Goal: Information Seeking & Learning: Learn about a topic

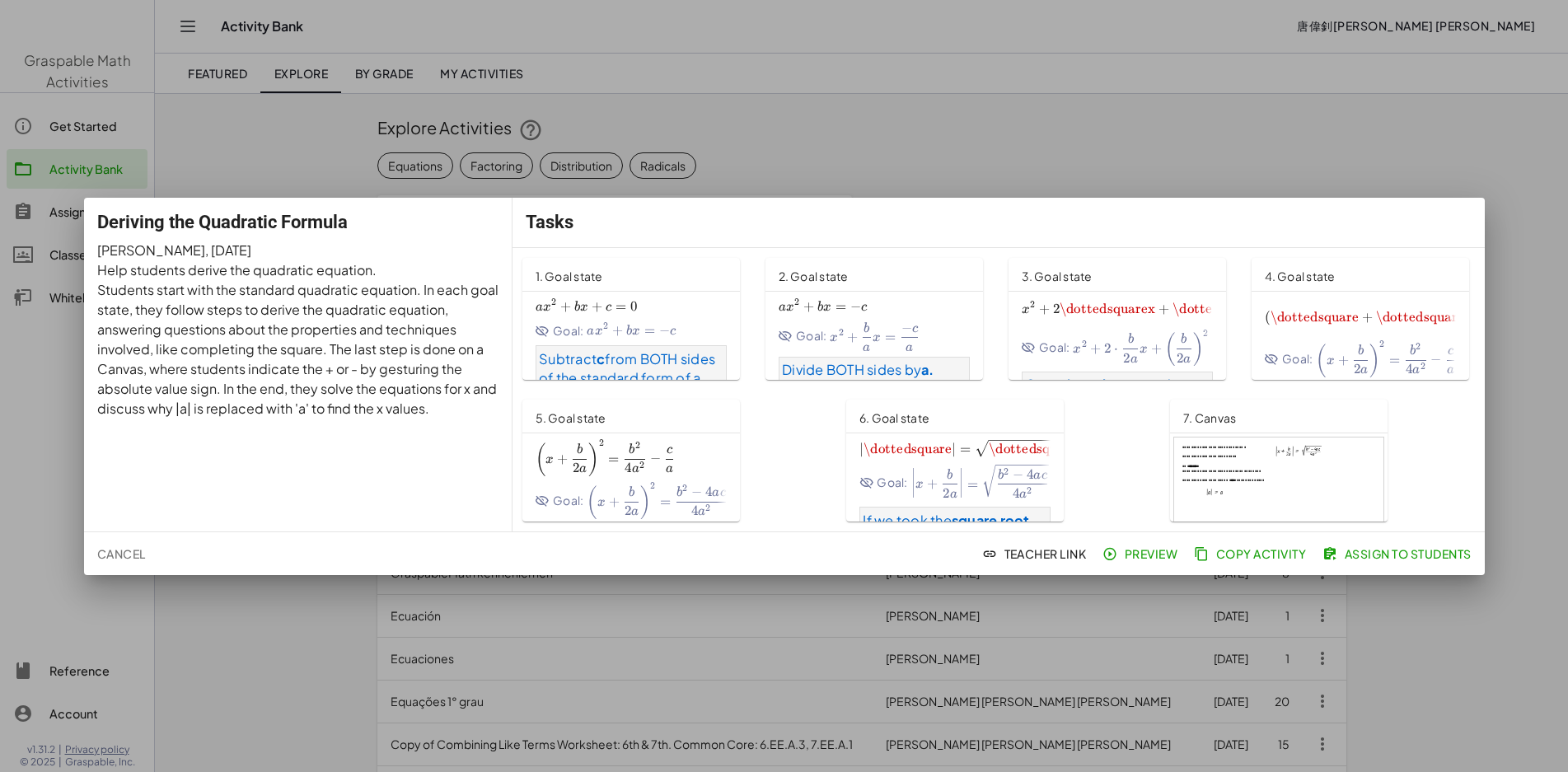
scroll to position [248, 0]
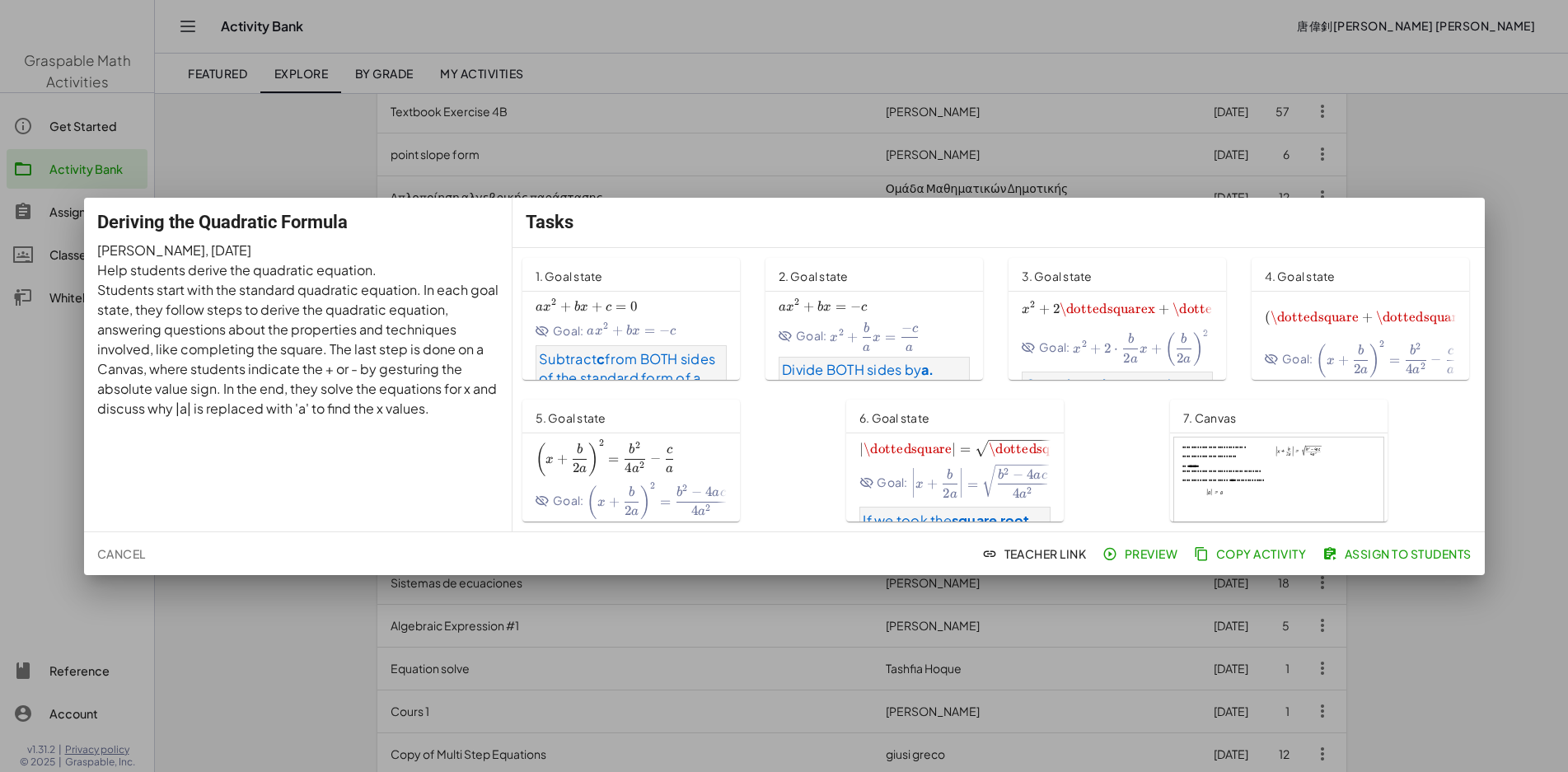
click at [579, 137] on div at bounding box center [784, 386] width 1568 height 772
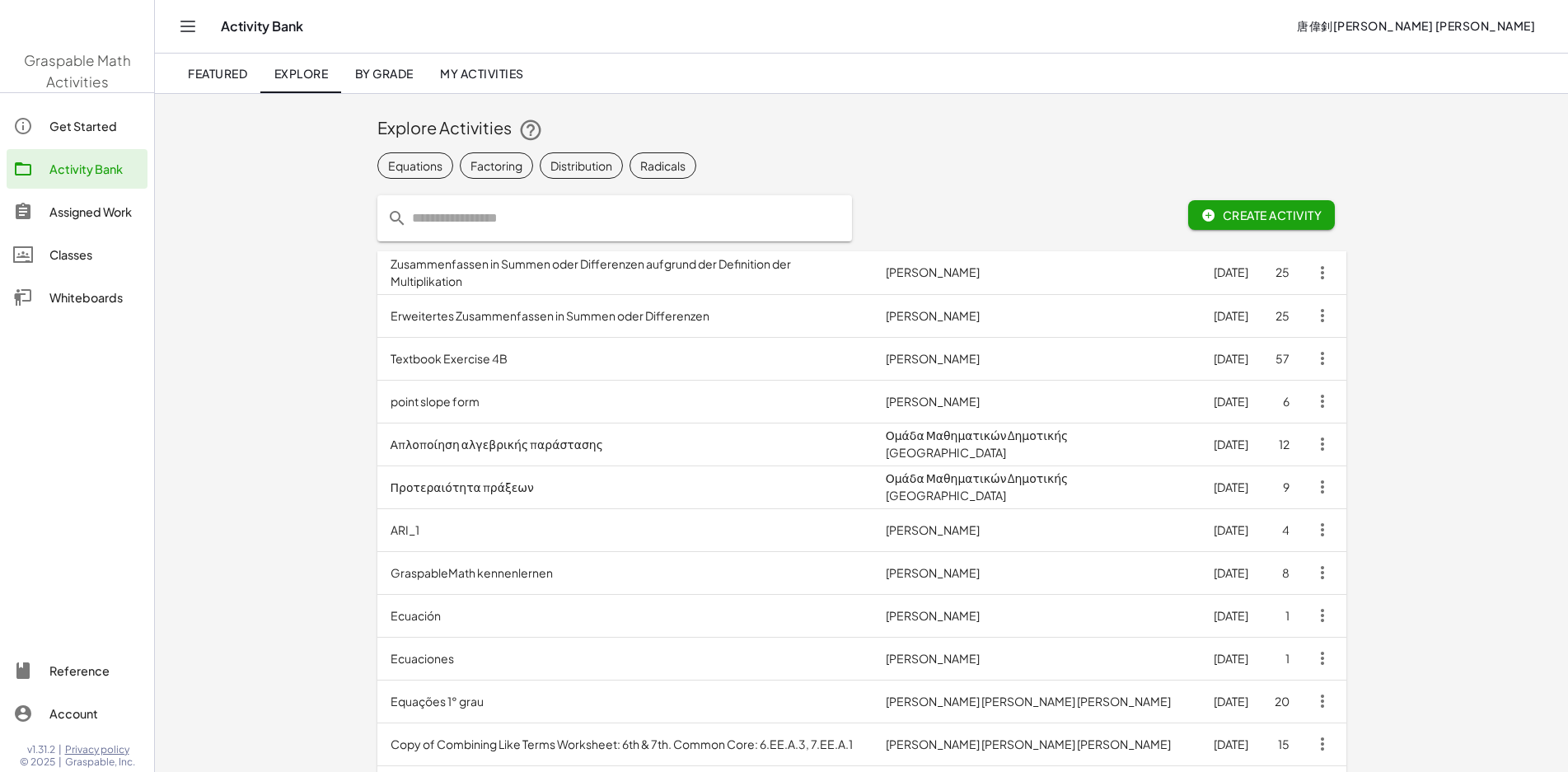
click at [407, 204] on input "text" at bounding box center [624, 218] width 435 height 46
type input "*"
type input "******"
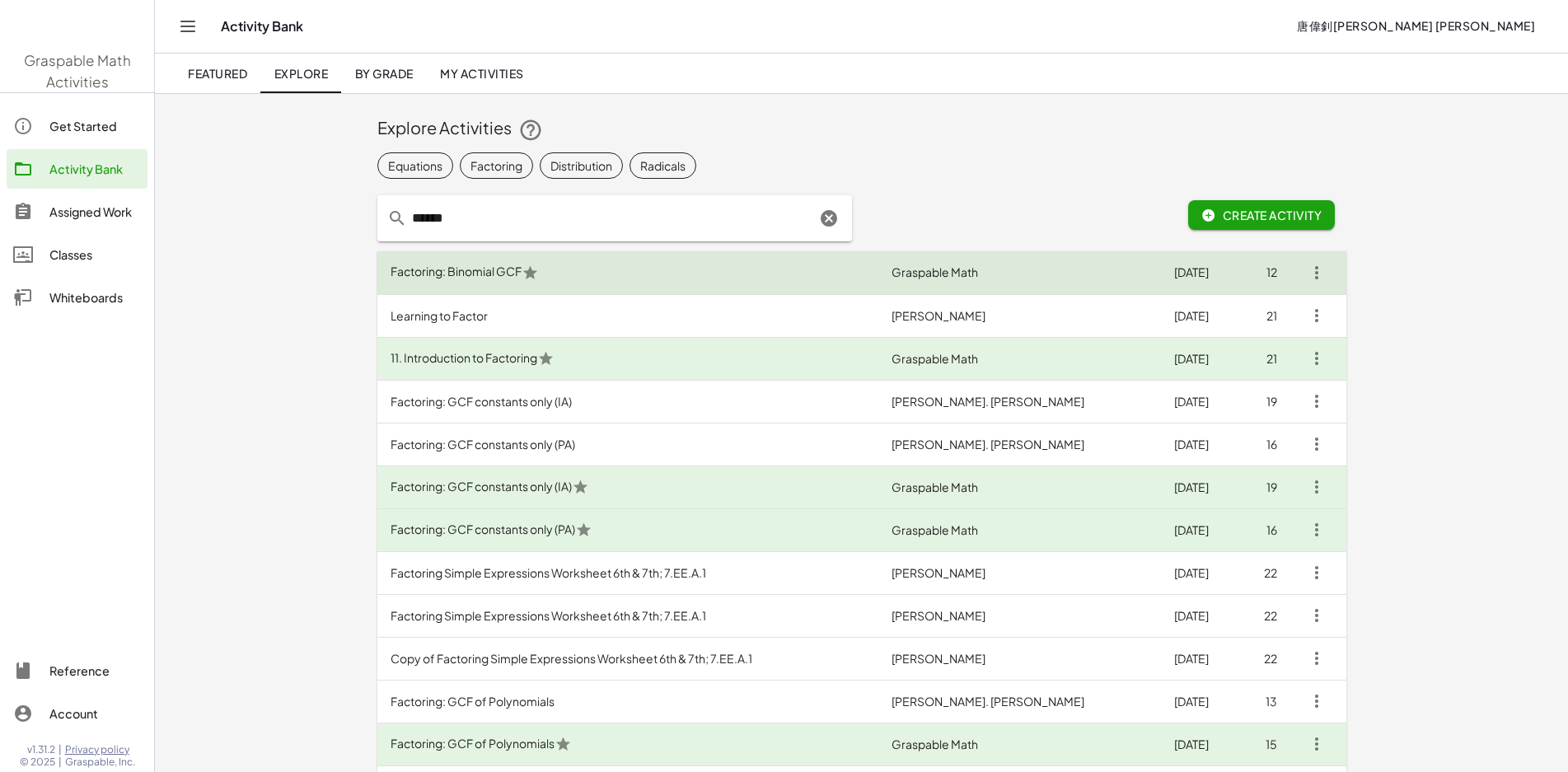
click at [478, 288] on td "Factoring: Binomial GCF" at bounding box center [628, 272] width 502 height 43
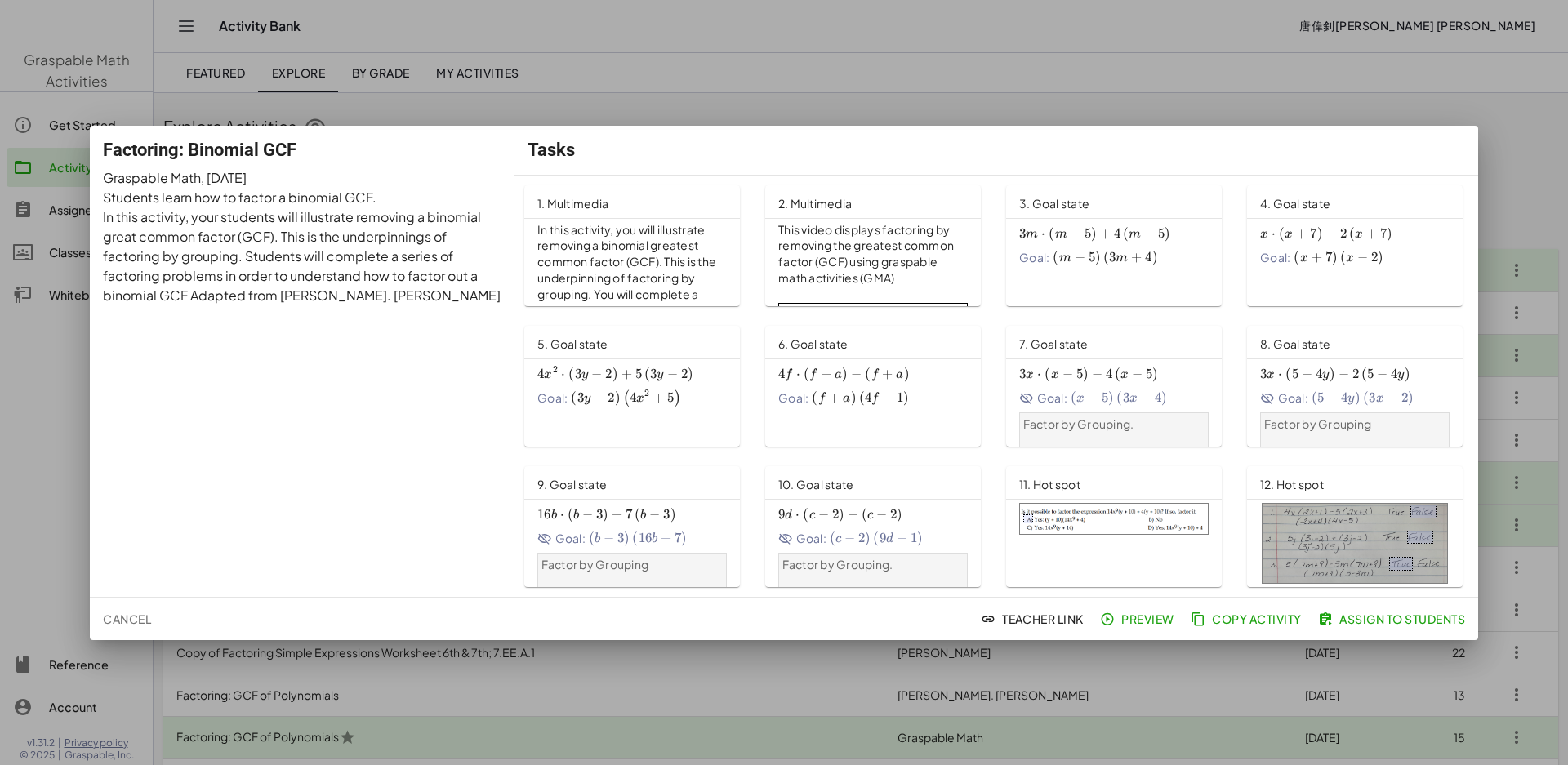
click at [708, 715] on div at bounding box center [784, 382] width 1568 height 765
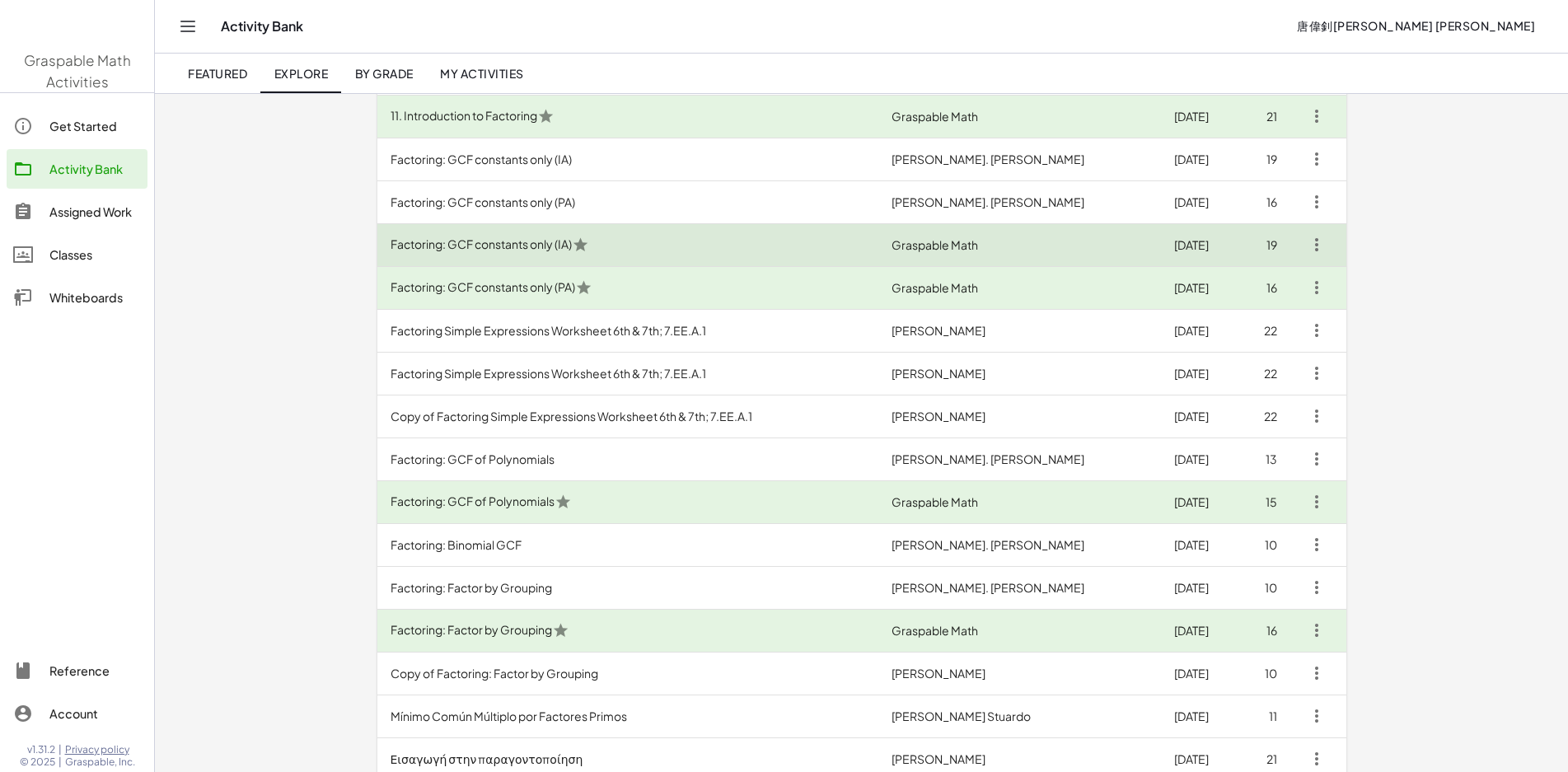
scroll to position [83, 0]
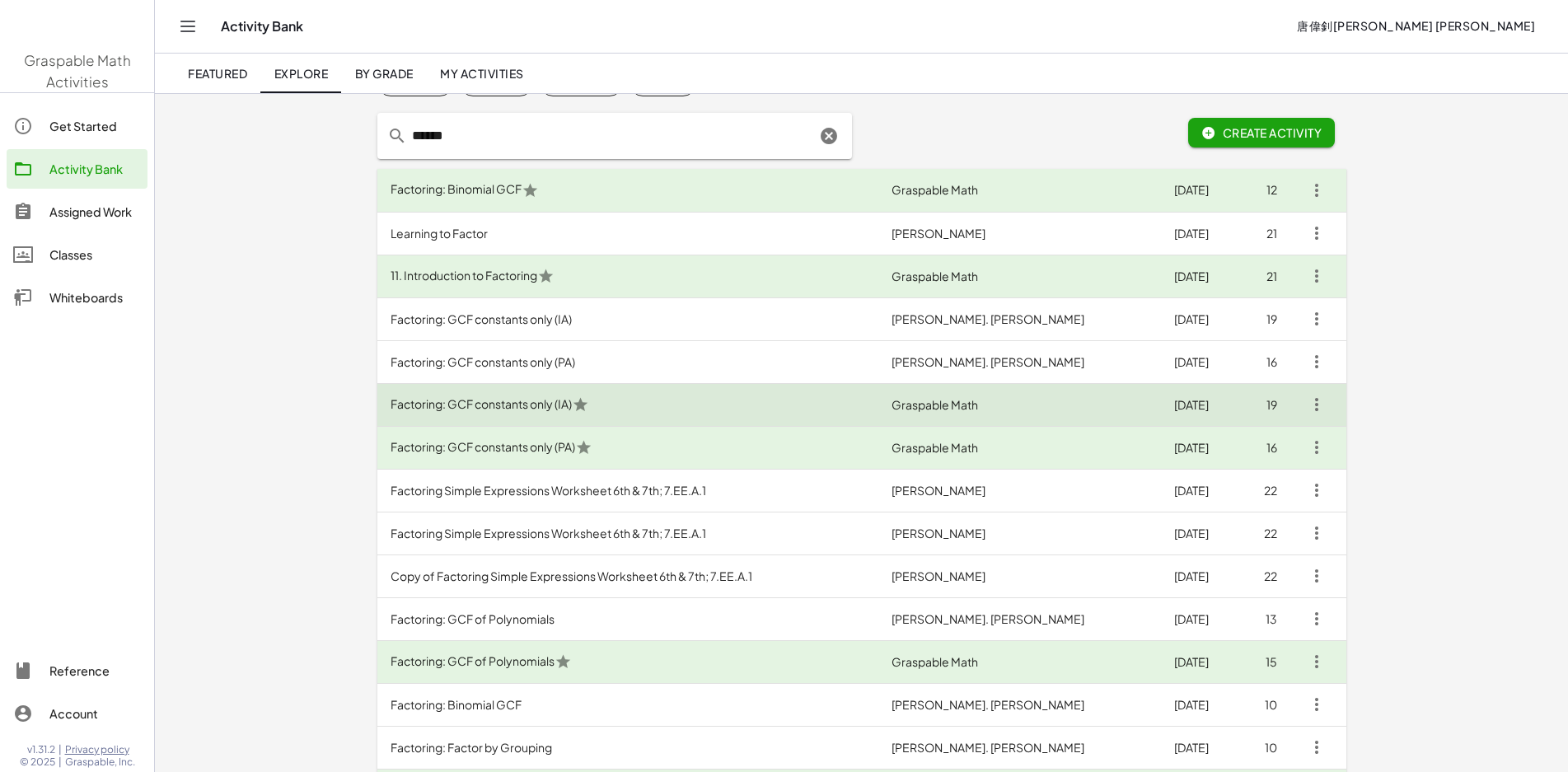
click at [494, 399] on td "Factoring: GCF constants only (IA)" at bounding box center [628, 404] width 502 height 43
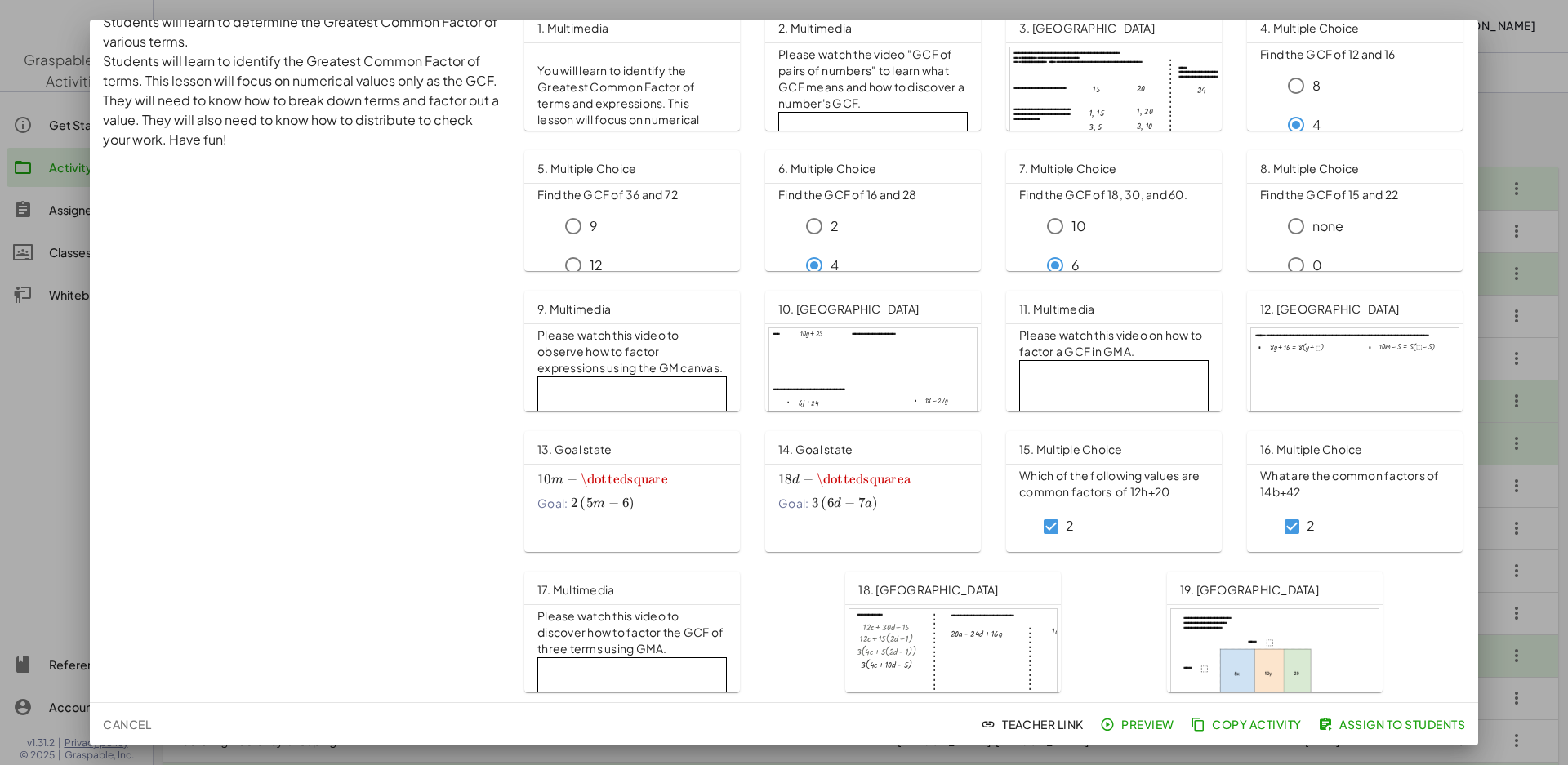
scroll to position [92, 0]
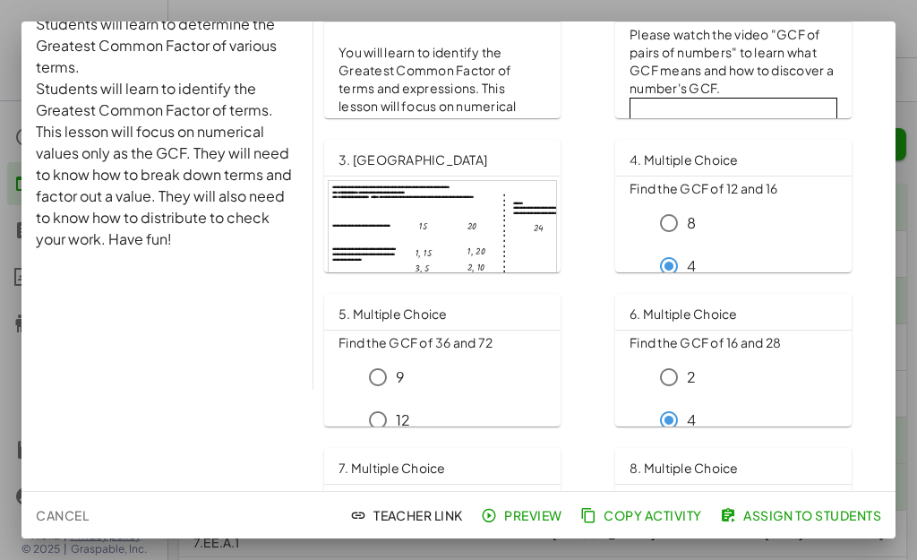
drag, startPoint x: 139, startPoint y: 116, endPoint x: 147, endPoint y: 137, distance: 22.1
click at [139, 121] on div "Factoring: GCF constants only (IA) Graspable Math , [DATE] Students will learn …" at bounding box center [167, 154] width 292 height 469
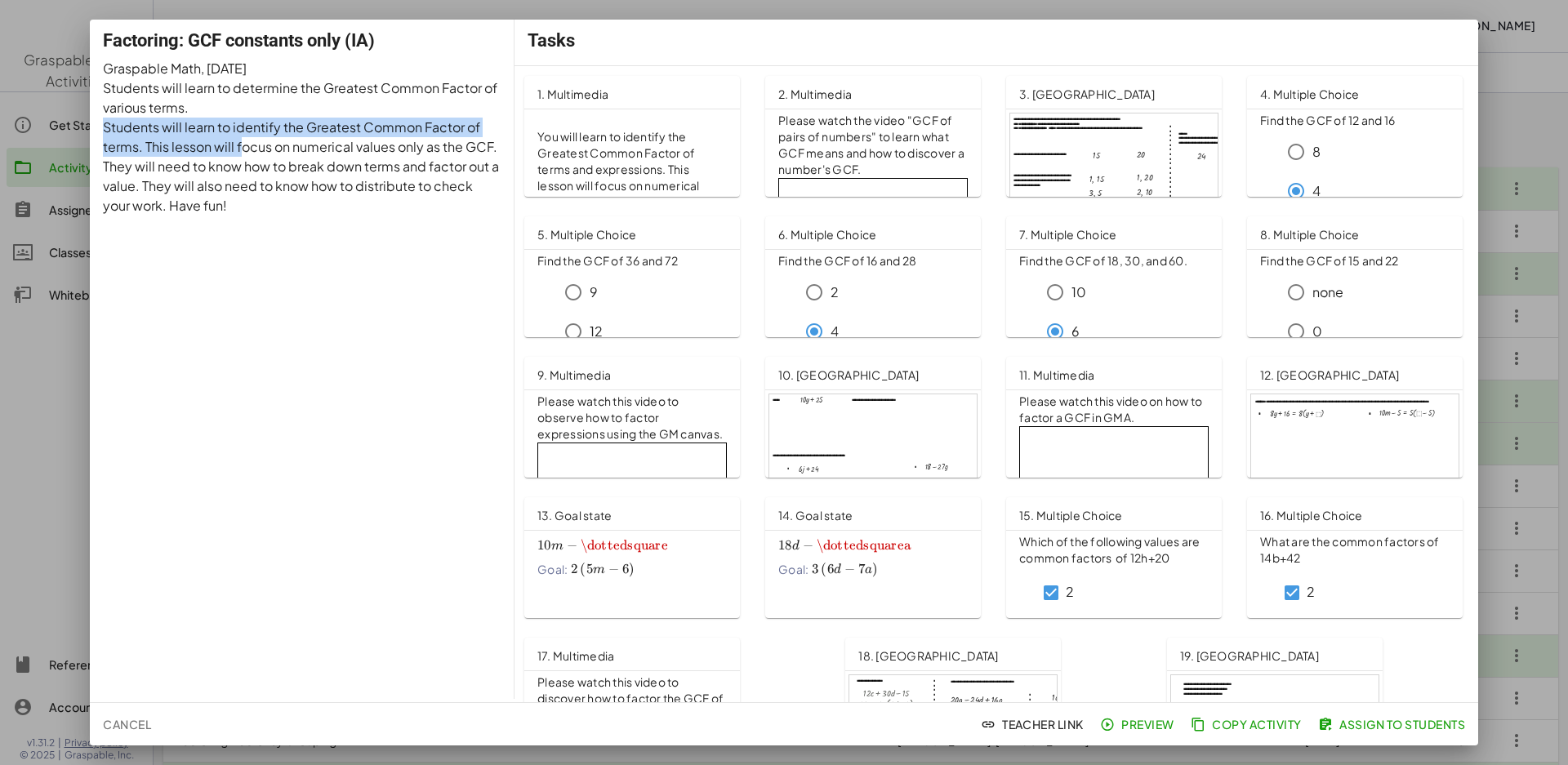
scroll to position [0, 0]
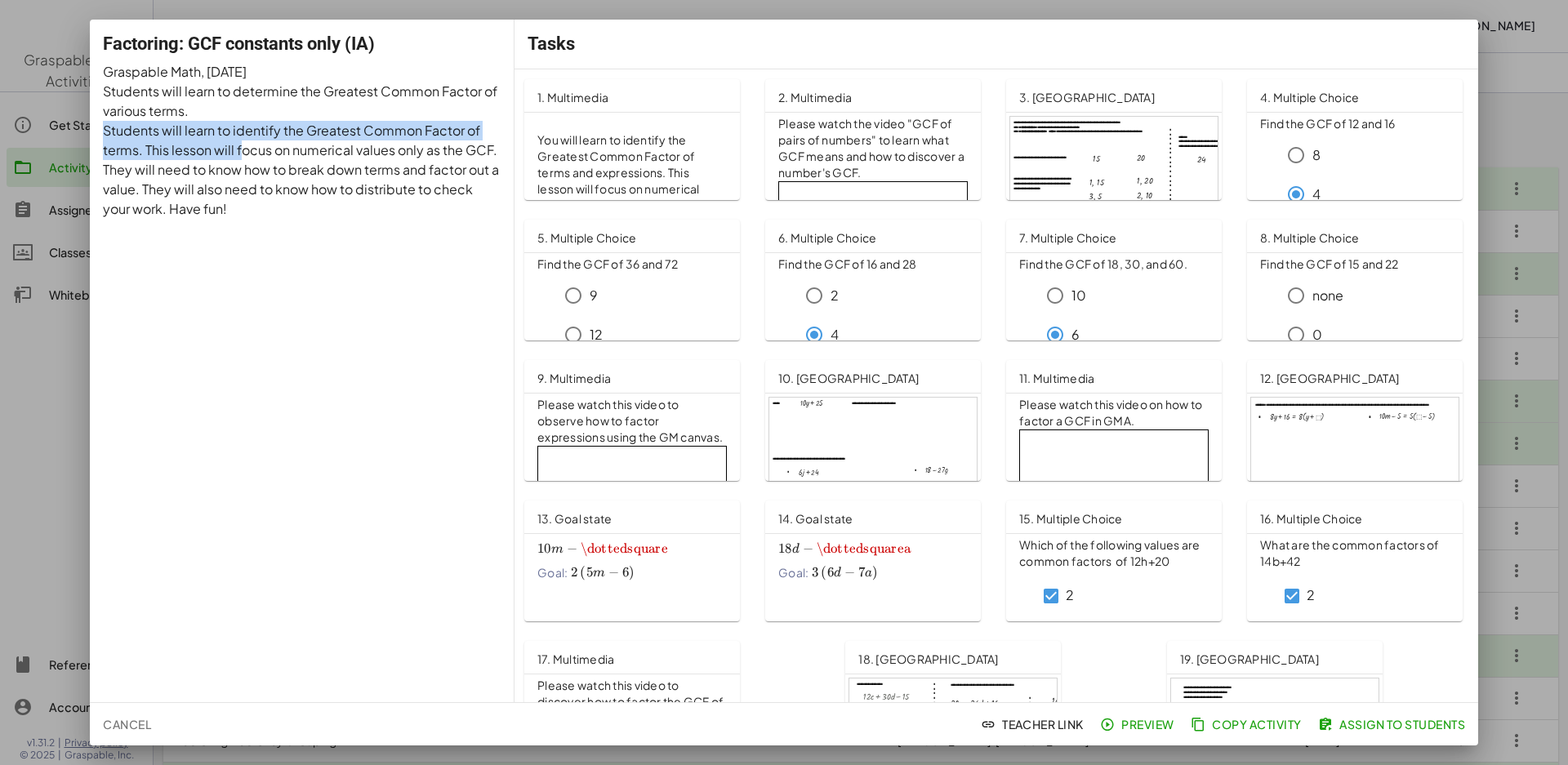
click at [1113, 171] on div at bounding box center [1114, 175] width 208 height 118
click at [1532, 214] on div at bounding box center [784, 382] width 1568 height 765
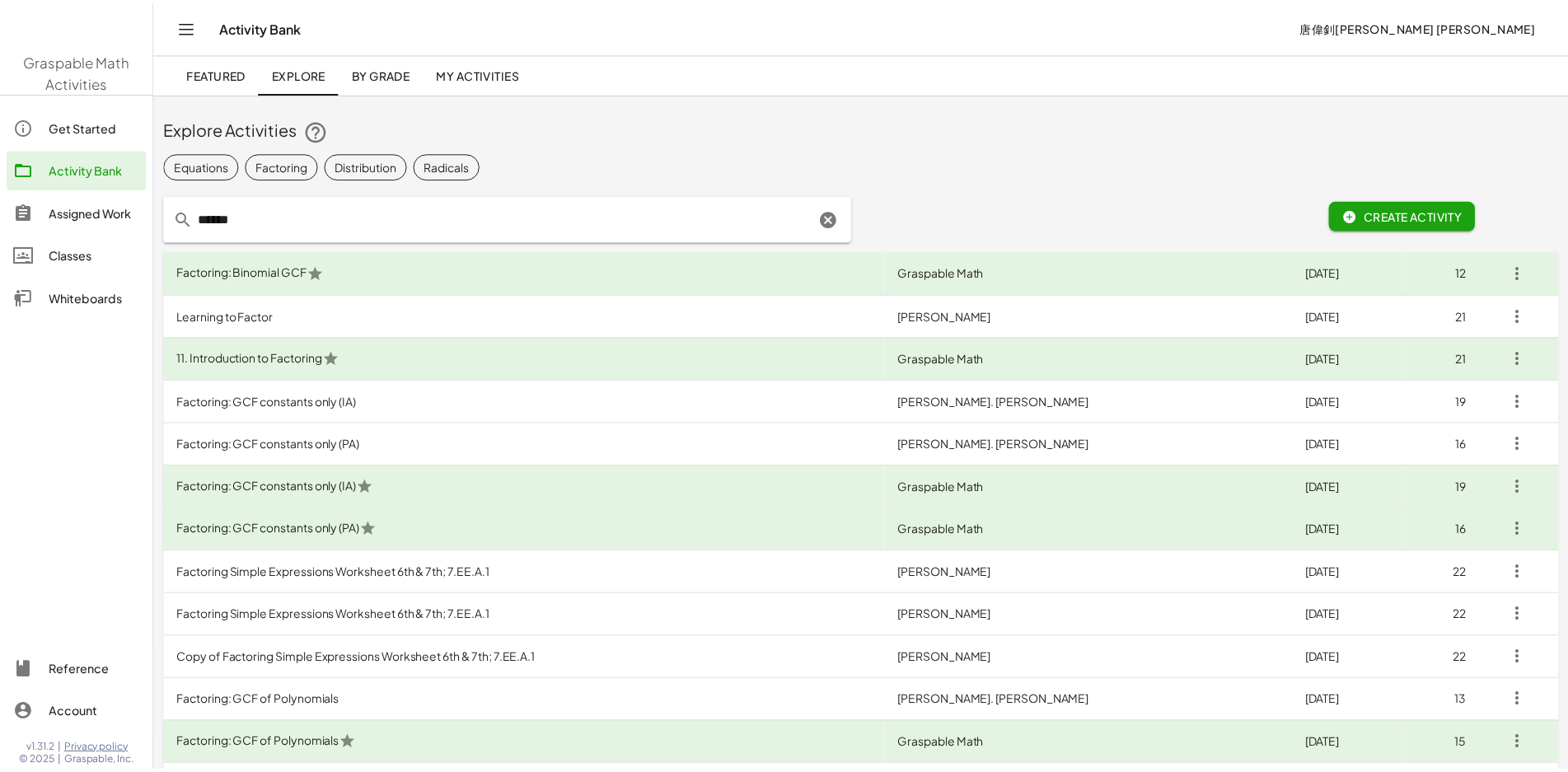
scroll to position [83, 0]
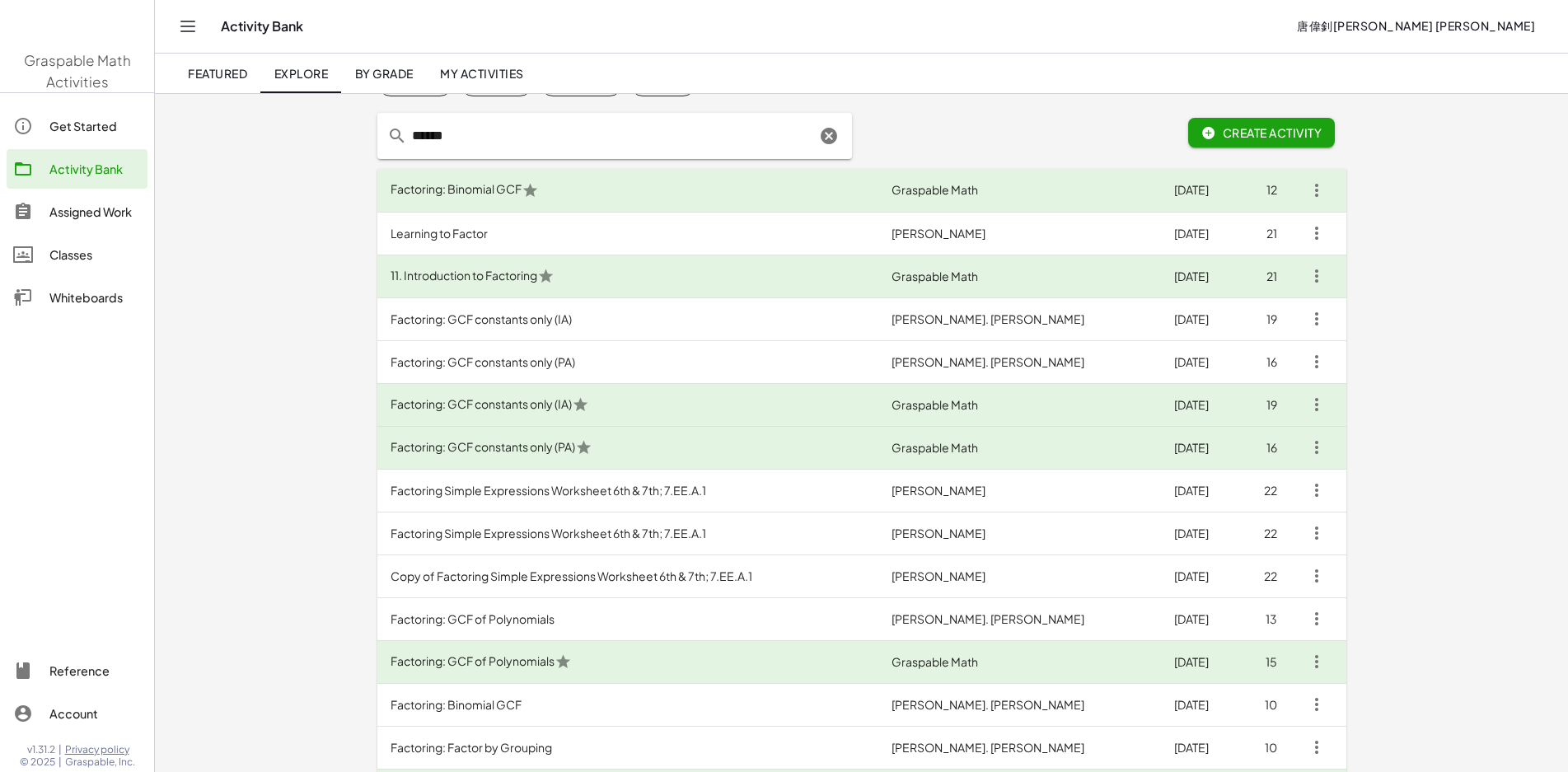
click at [1347, 134] on div "Create Activity" at bounding box center [1268, 135] width 158 height 36
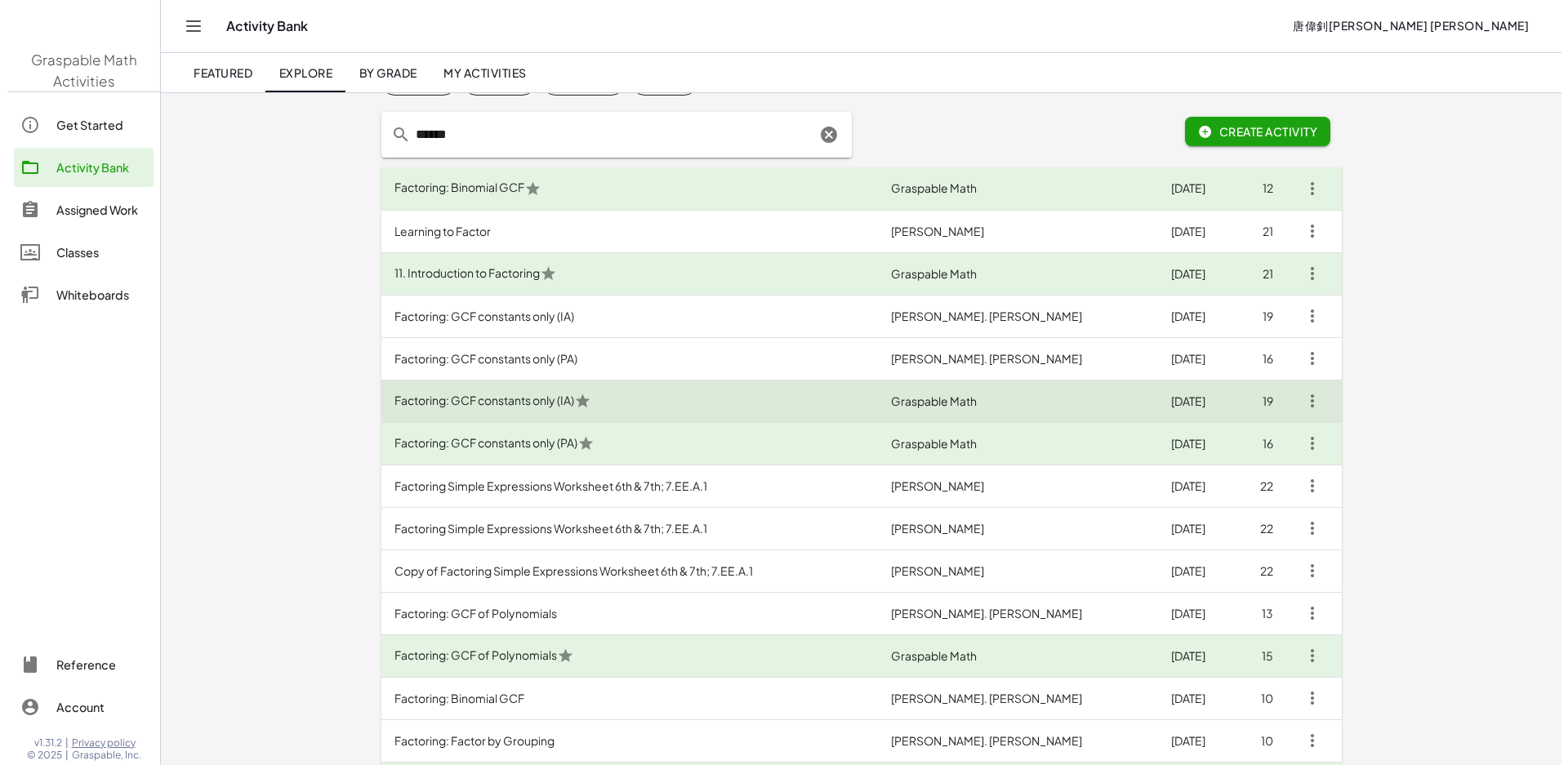
scroll to position [0, 0]
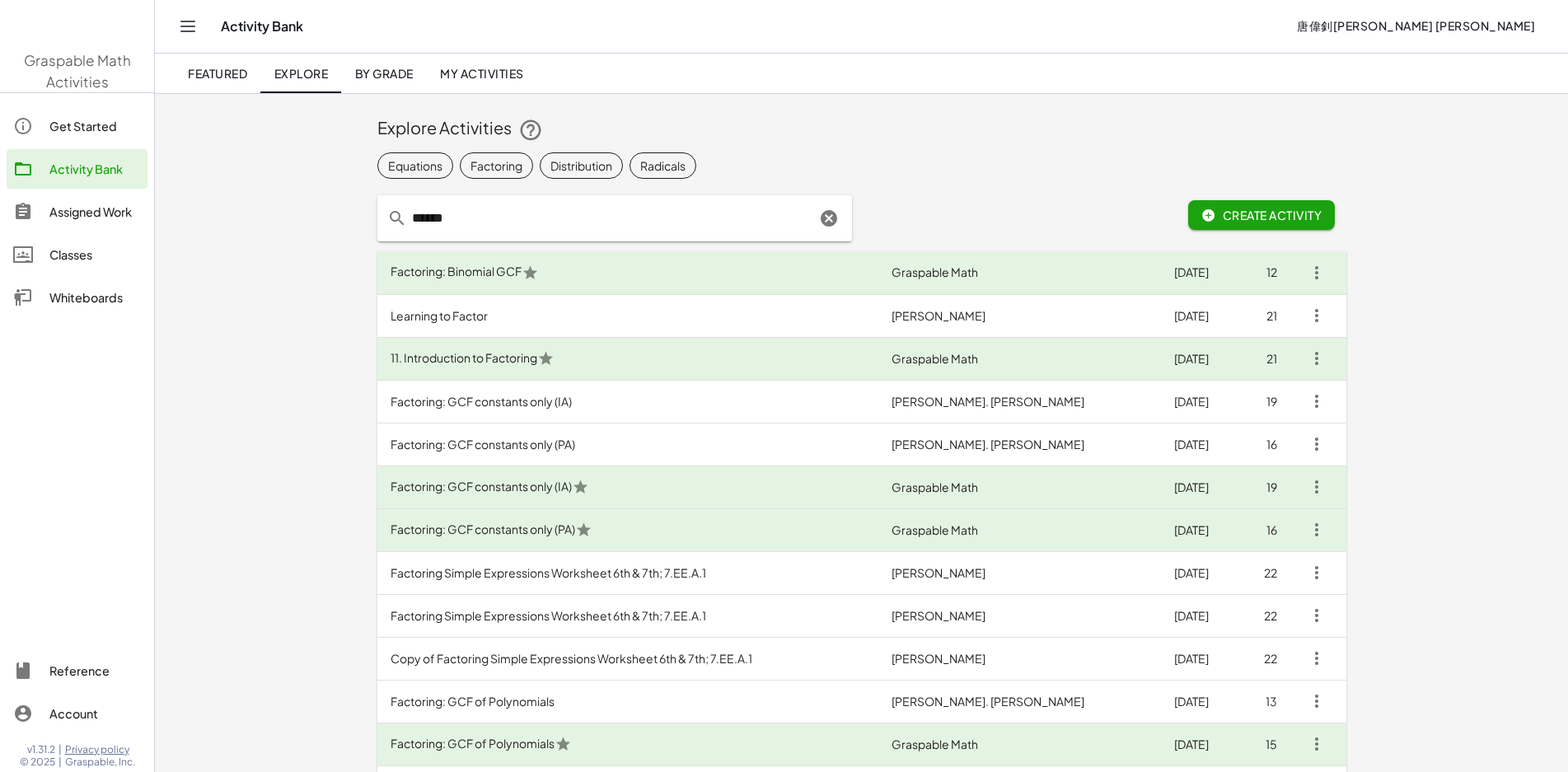
click at [0, 212] on div "Graspable Math Activities Get Started Activity Bank Assigned Work Classes White…" at bounding box center [784, 692] width 1568 height 1385
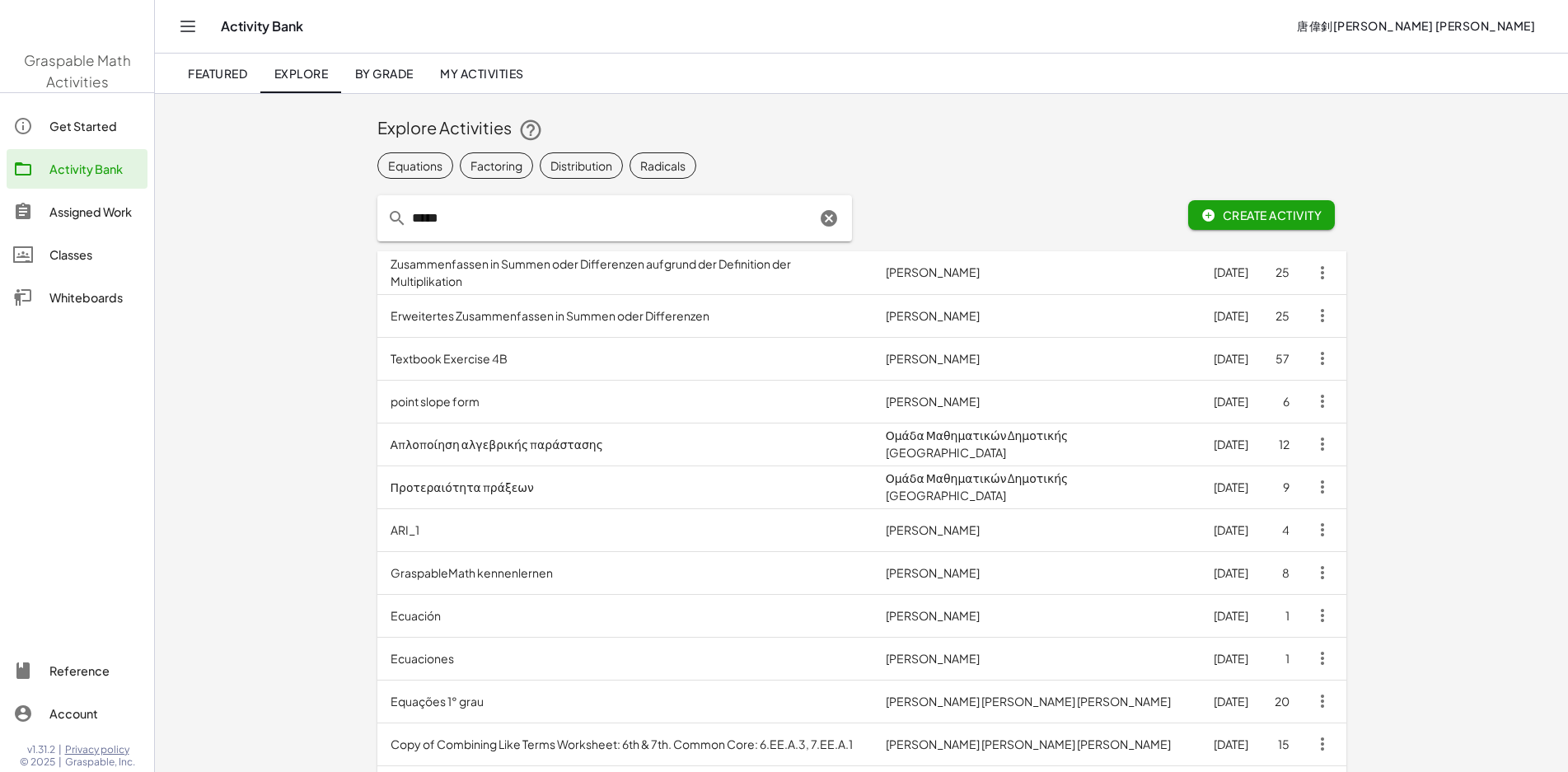
click at [694, 216] on input "*****" at bounding box center [611, 218] width 409 height 46
type input "*****"
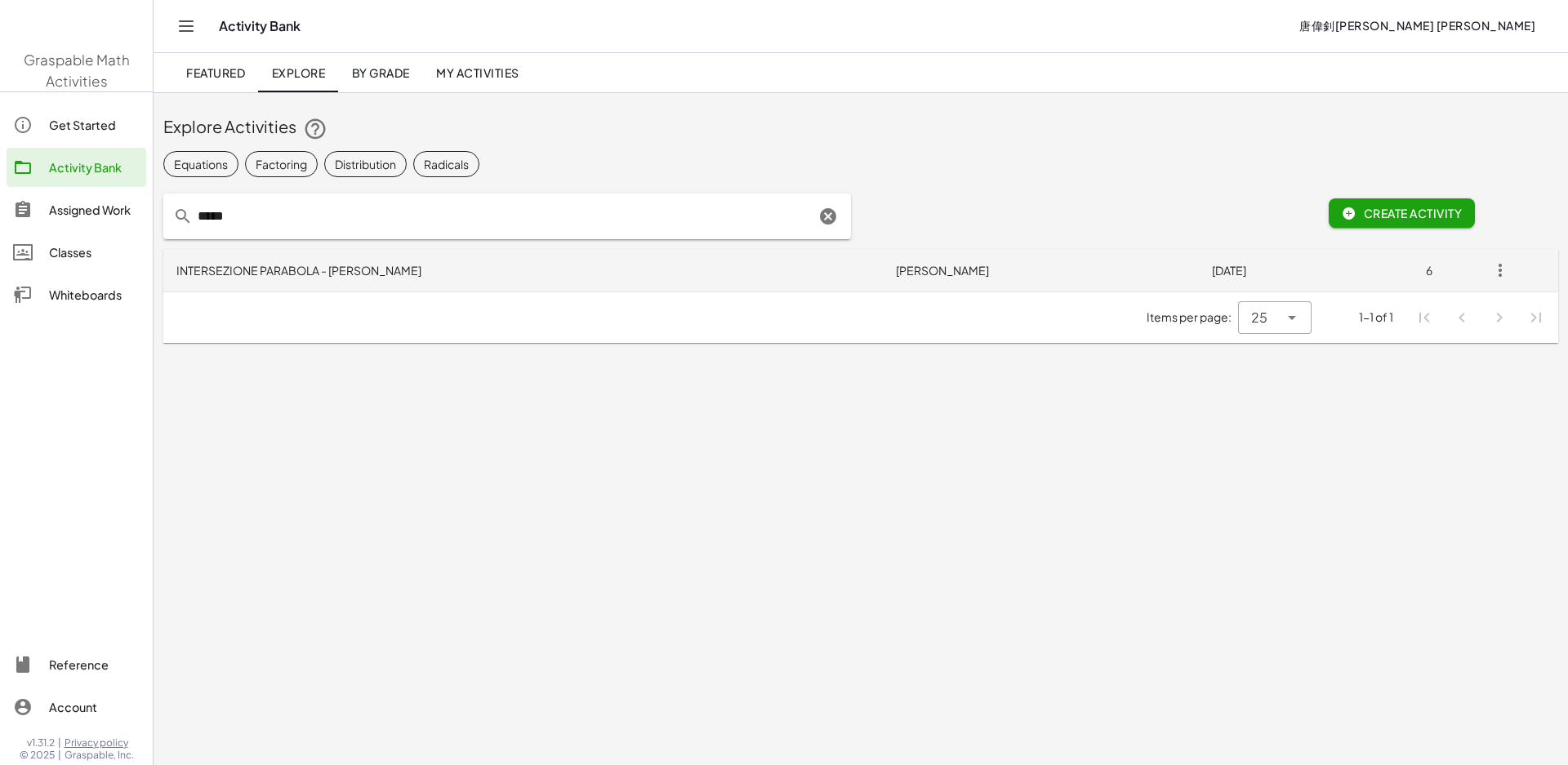
click at [309, 270] on td "INTERSEZIONE PARABOLA - [PERSON_NAME]" at bounding box center [522, 270] width 719 height 43
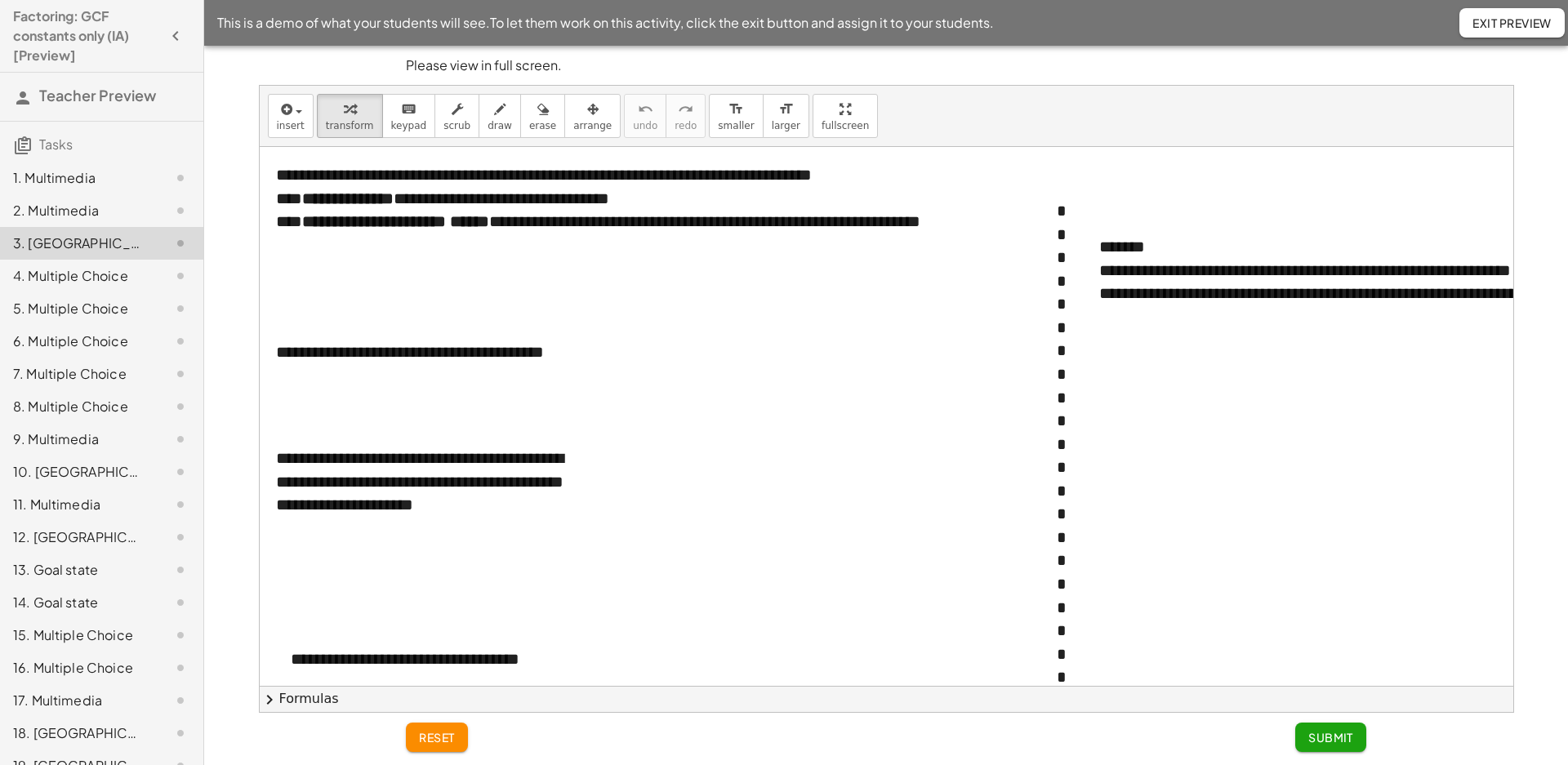
click at [631, 441] on div at bounding box center [631, 441] width 0 height 0
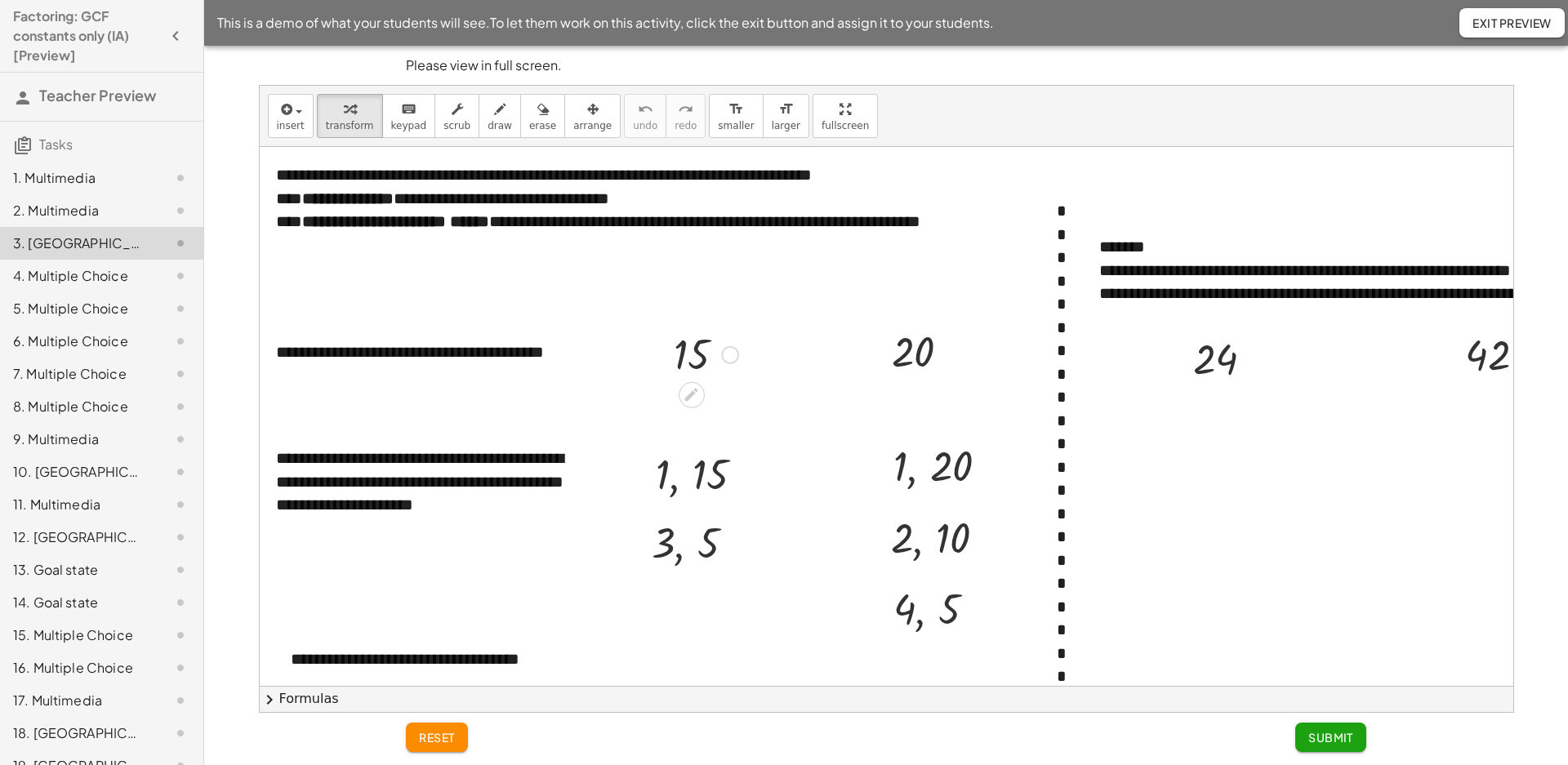
click at [724, 359] on div at bounding box center [730, 356] width 18 height 18
click at [724, 359] on div "Fix a mistake Transform line Copy line as LaTeX Copy derivation as LaTeX Expand…" at bounding box center [730, 356] width 18 height 18
click at [629, 473] on div at bounding box center [952, 465] width 1385 height 637
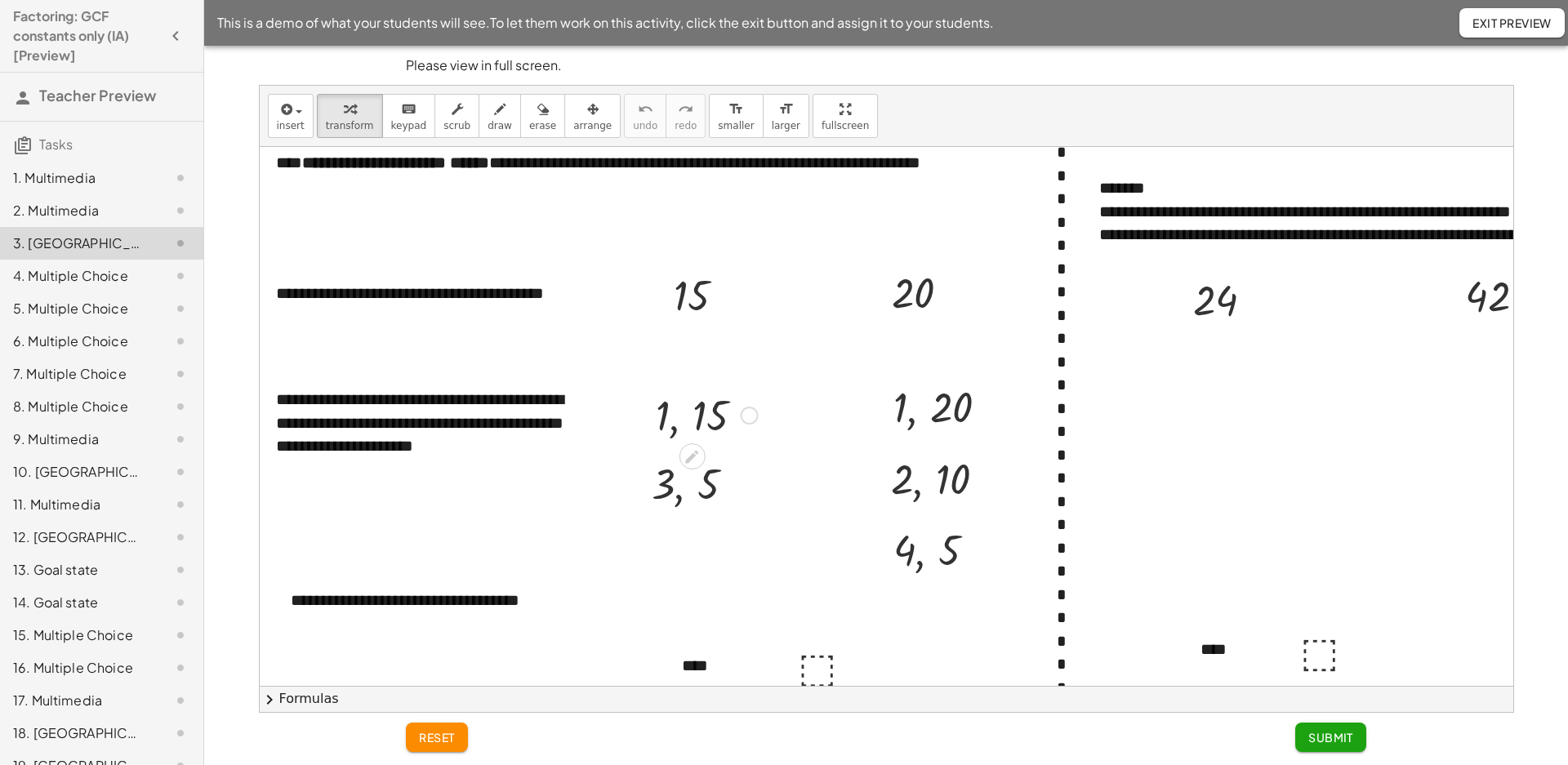
scroll to position [112, 0]
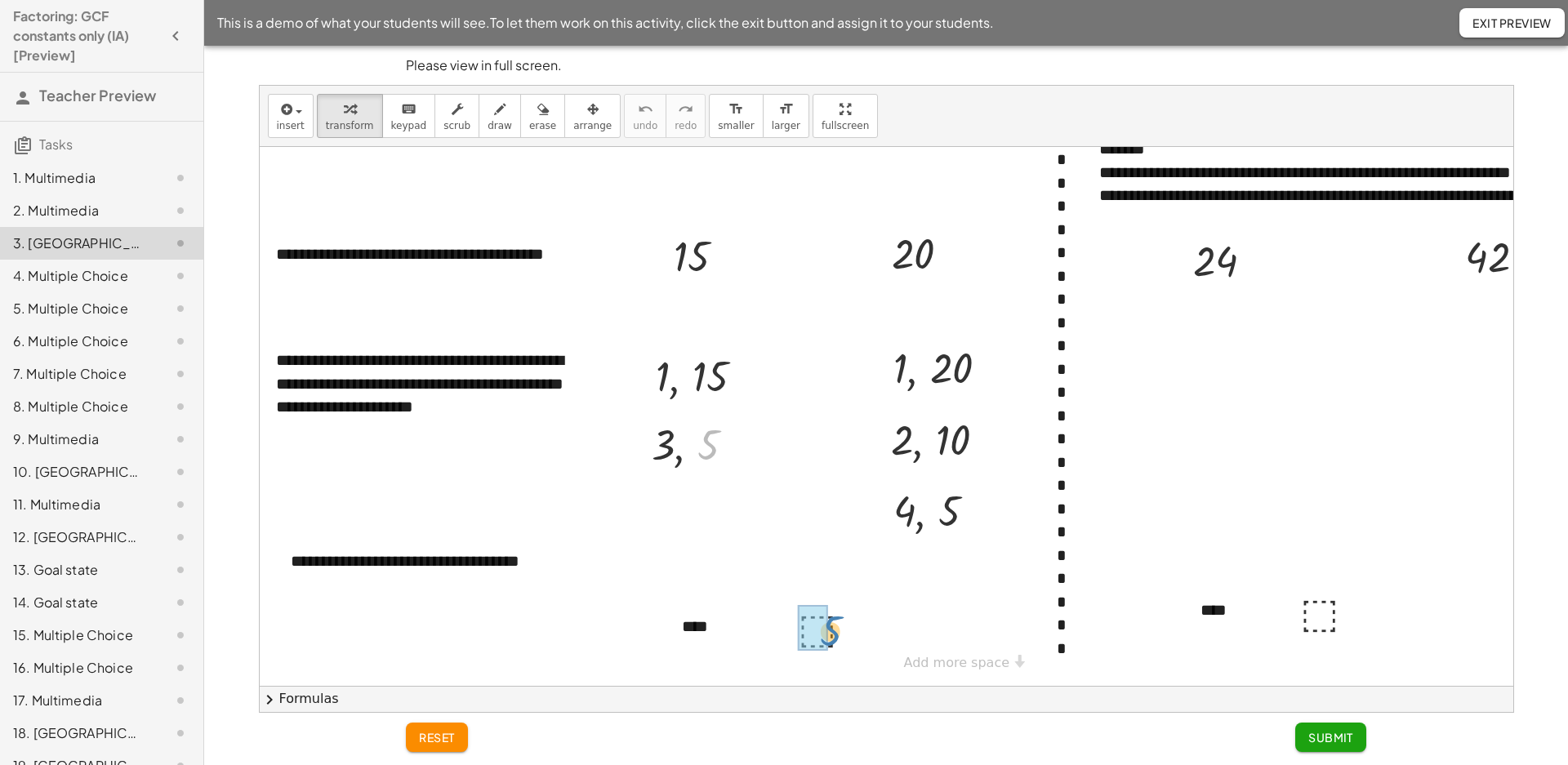
drag, startPoint x: 708, startPoint y: 418, endPoint x: 831, endPoint y: 605, distance: 223.8
click at [831, 605] on div "**********" at bounding box center [952, 367] width 1385 height 637
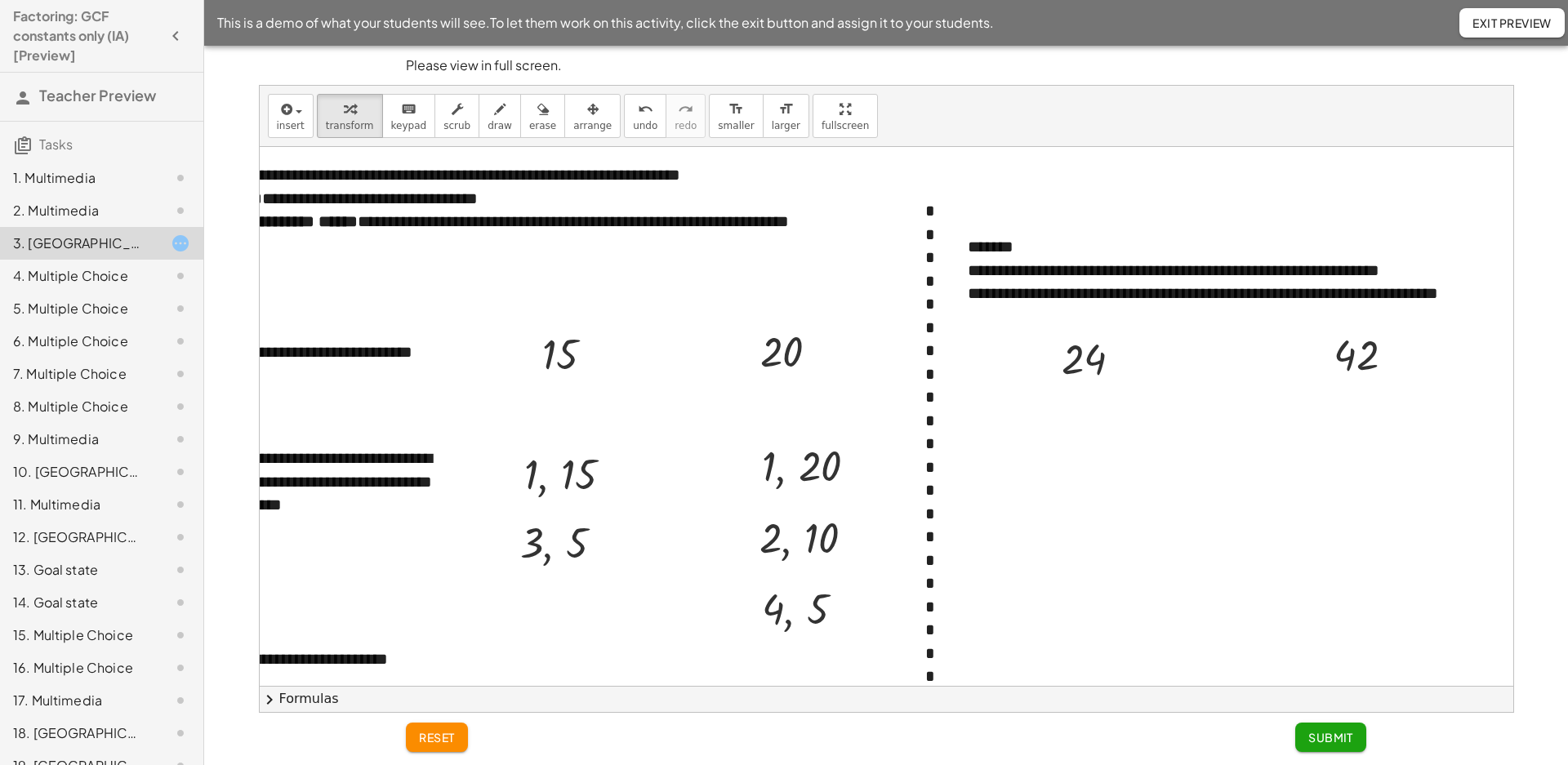
scroll to position [0, 145]
click at [1118, 357] on div at bounding box center [1127, 360] width 18 height 18
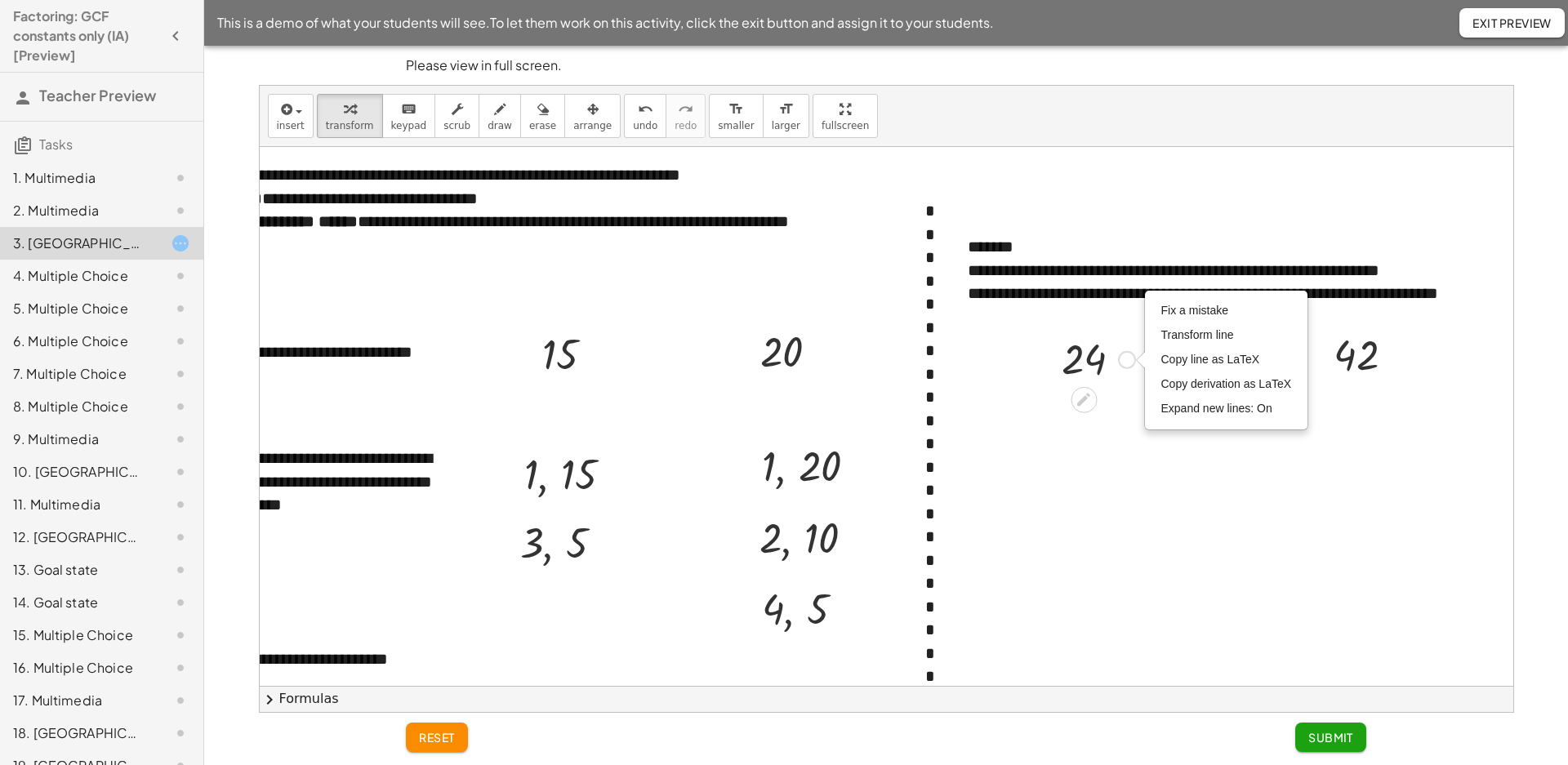
click at [1118, 357] on div "Fix a mistake Transform line Copy line as LaTeX Copy derivation as LaTeX Expand…" at bounding box center [1127, 360] width 18 height 18
click at [1077, 401] on icon at bounding box center [1083, 400] width 13 height 13
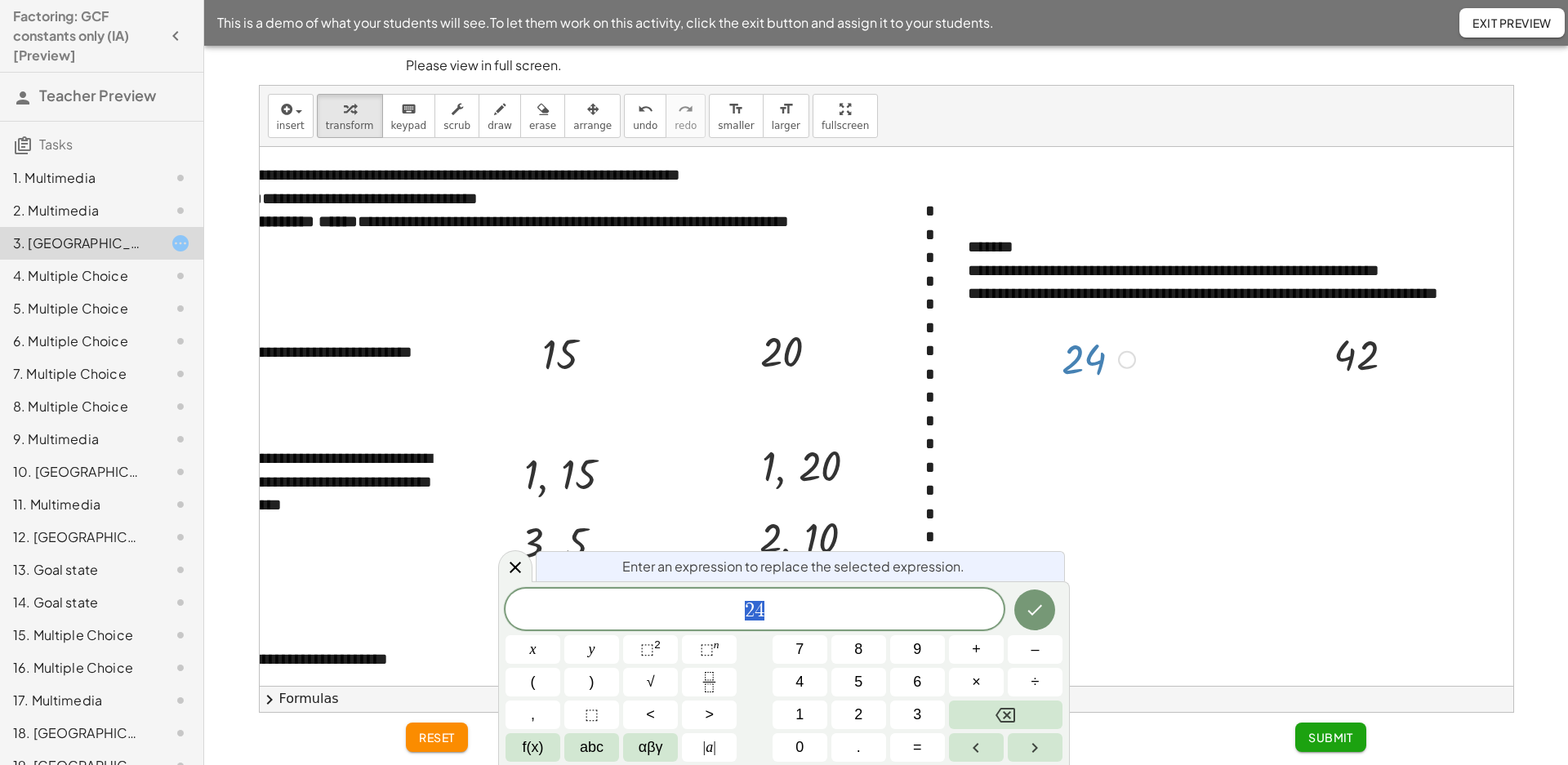
click at [1078, 418] on div at bounding box center [820, 465] width 1385 height 637
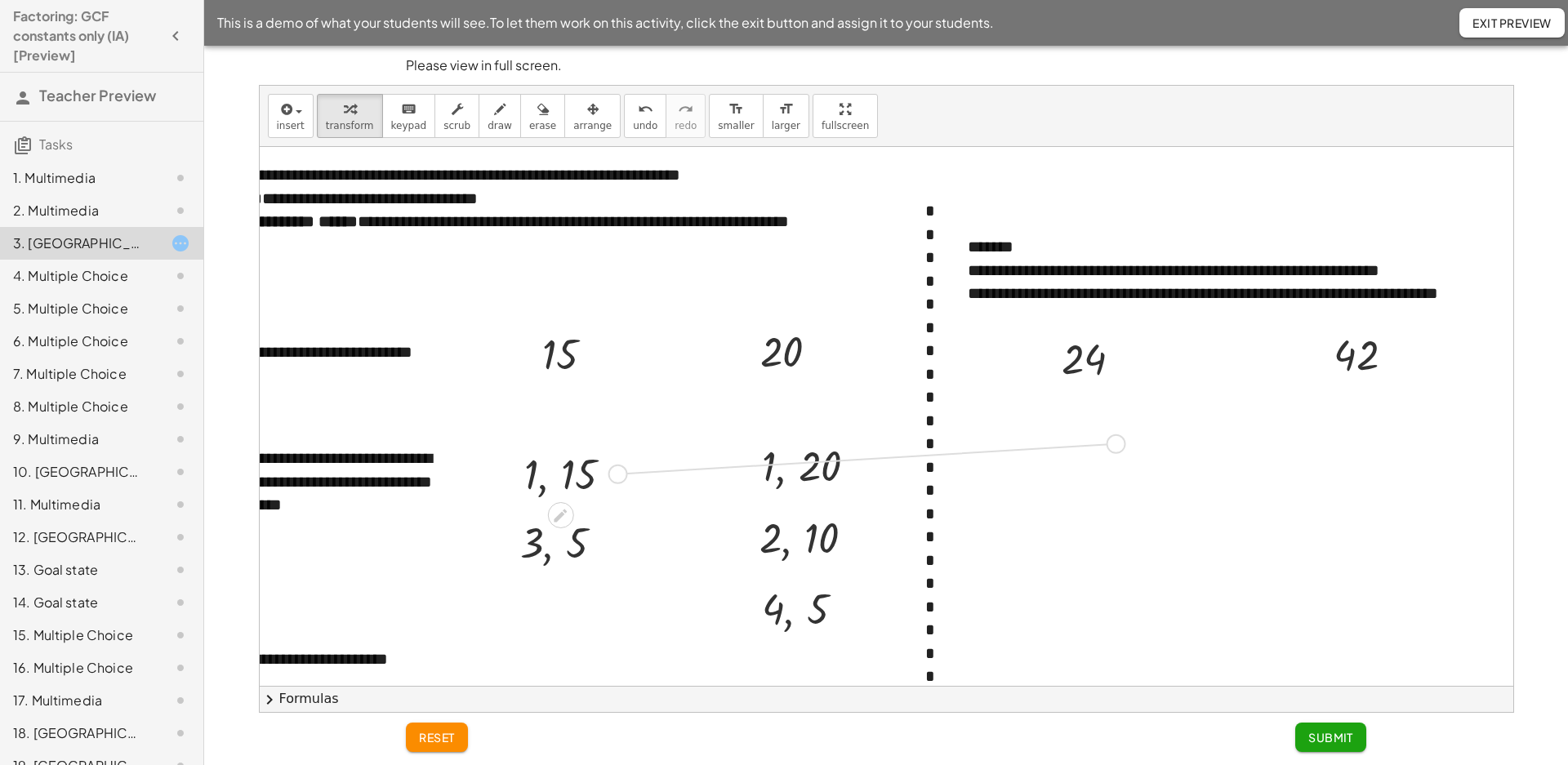
drag, startPoint x: 602, startPoint y: 476, endPoint x: 1108, endPoint y: 446, distance: 506.9
click at [1108, 446] on div "**********" at bounding box center [820, 465] width 1385 height 637
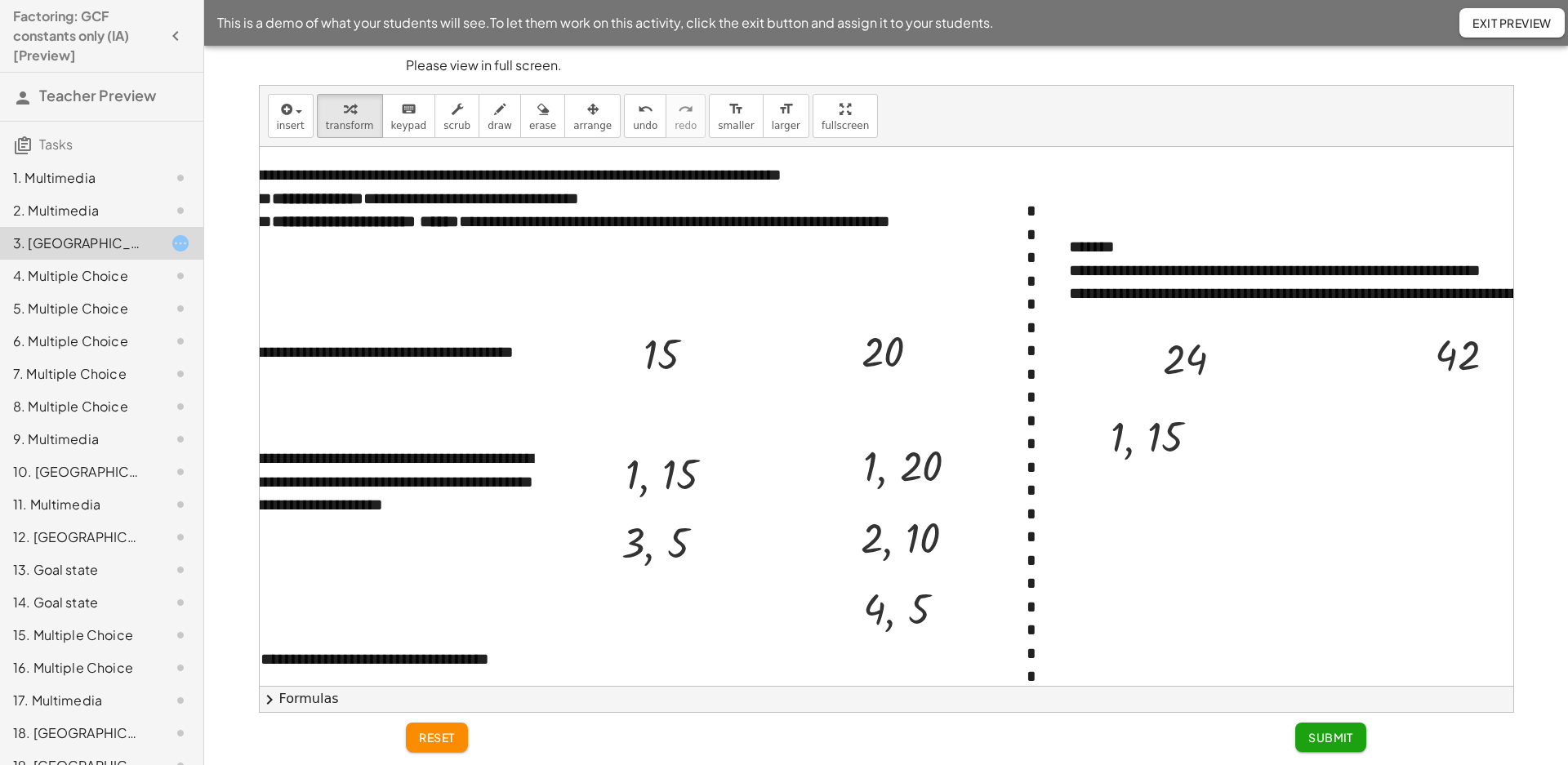
scroll to position [0, 0]
